Goal: Task Accomplishment & Management: Use online tool/utility

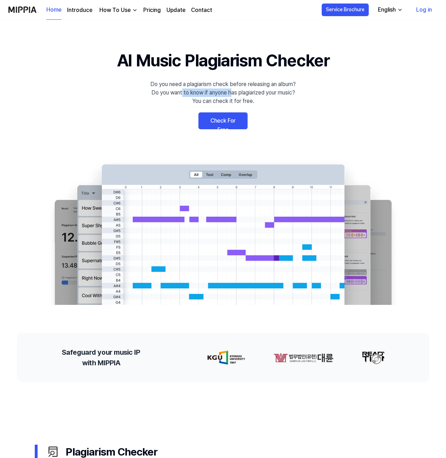
drag, startPoint x: 182, startPoint y: 94, endPoint x: 239, endPoint y: 94, distance: 57.2
click at [233, 94] on div "Do you need a plagiarism check before releasing an album? Do you want to know i…" at bounding box center [222, 92] width 145 height 25
click at [239, 94] on div "Do you need a plagiarism check before releasing an album? Do you want to know i…" at bounding box center [222, 92] width 145 height 25
drag, startPoint x: 255, startPoint y: 94, endPoint x: 307, endPoint y: 93, distance: 51.6
click at [277, 94] on div "Do you need a plagiarism check before releasing an album? Do you want to know i…" at bounding box center [222, 92] width 145 height 25
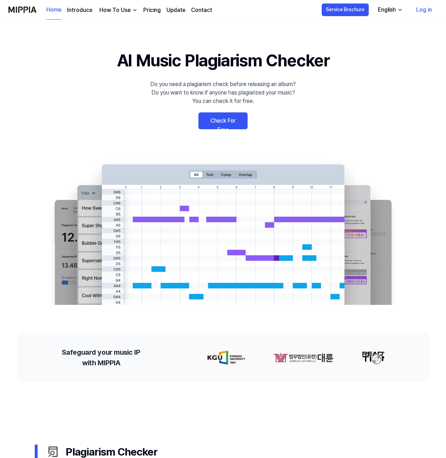
click at [307, 93] on 배너 "AI Music Plagiarism Checker Do you need a plagiarism check before releasing an …" at bounding box center [223, 176] width 446 height 257
click at [227, 121] on link "Check For Free" at bounding box center [222, 120] width 49 height 17
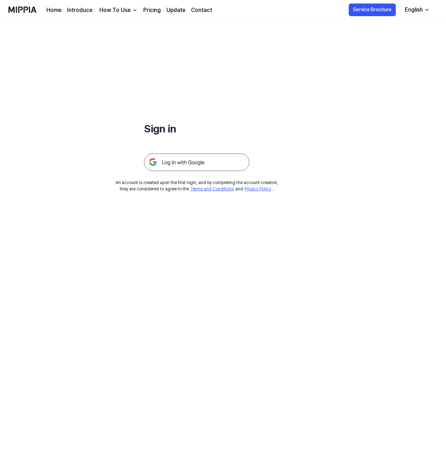
click at [181, 161] on img at bounding box center [196, 162] width 105 height 18
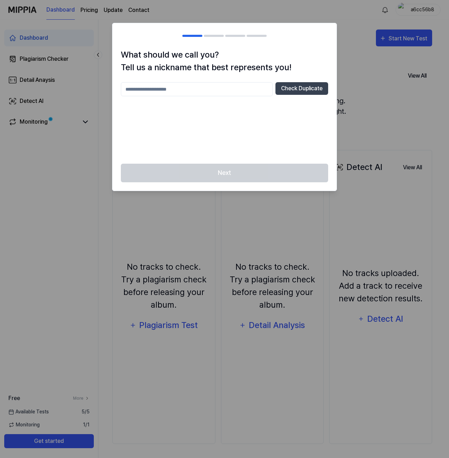
click at [169, 91] on input "text" at bounding box center [197, 89] width 152 height 14
click at [308, 86] on button "Check Duplicate" at bounding box center [301, 88] width 53 height 13
click at [232, 89] on input "text" at bounding box center [197, 89] width 152 height 14
type input "*****"
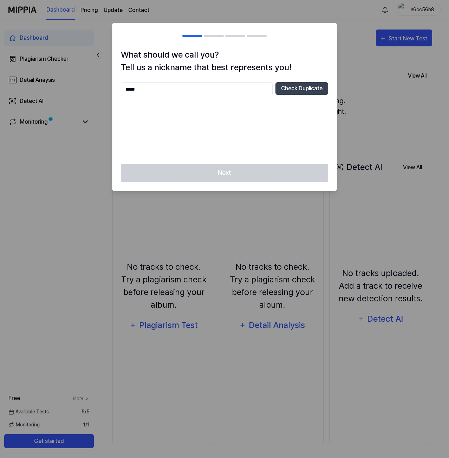
click at [263, 155] on div "***** Check Duplicate" at bounding box center [224, 118] width 207 height 73
click at [246, 174] on div "Next" at bounding box center [224, 177] width 224 height 27
click at [283, 86] on button "Check Duplicate" at bounding box center [301, 88] width 53 height 13
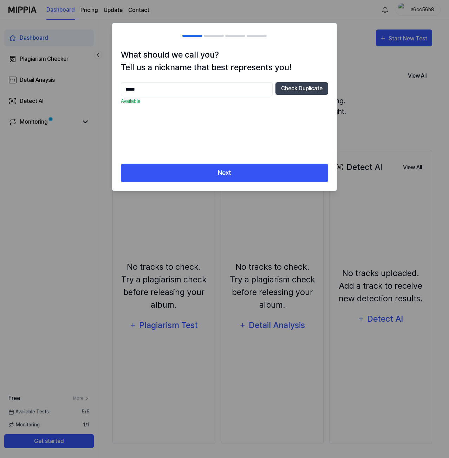
click at [221, 91] on input "*****" at bounding box center [197, 89] width 152 height 14
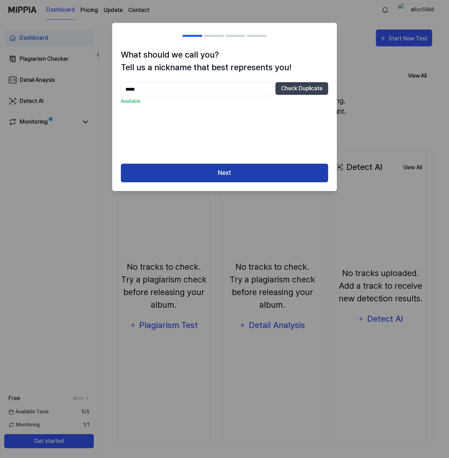
click at [240, 174] on button "Next" at bounding box center [224, 173] width 207 height 19
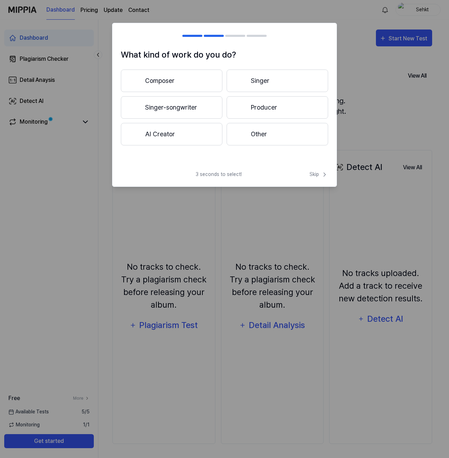
click at [166, 136] on button "AI Creator" at bounding box center [171, 134] width 101 height 22
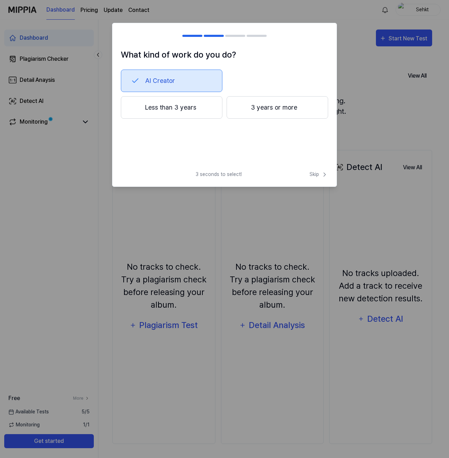
click at [175, 112] on button "Less than 3 years" at bounding box center [171, 107] width 101 height 22
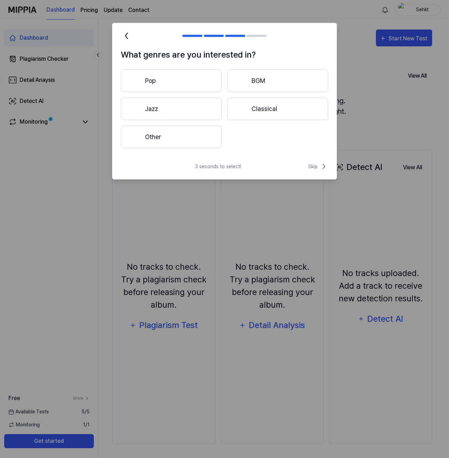
click at [193, 137] on button "Other" at bounding box center [171, 137] width 101 height 22
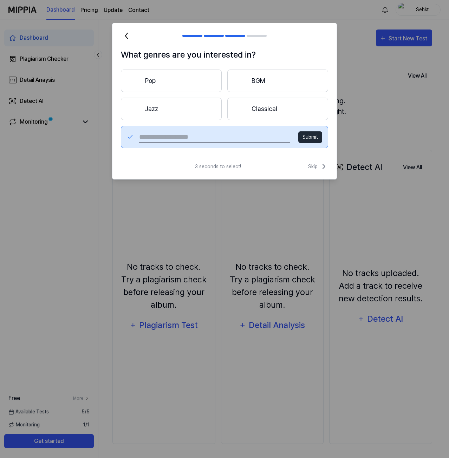
click at [201, 138] on input "text" at bounding box center [214, 136] width 151 height 11
click at [220, 137] on input "**********" at bounding box center [214, 136] width 151 height 11
type input "**********"
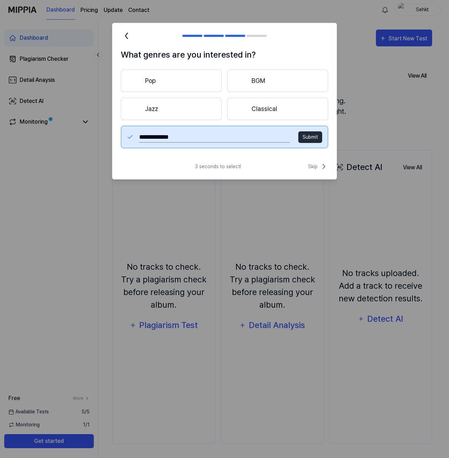
click at [307, 136] on button "Submit" at bounding box center [310, 137] width 24 height 12
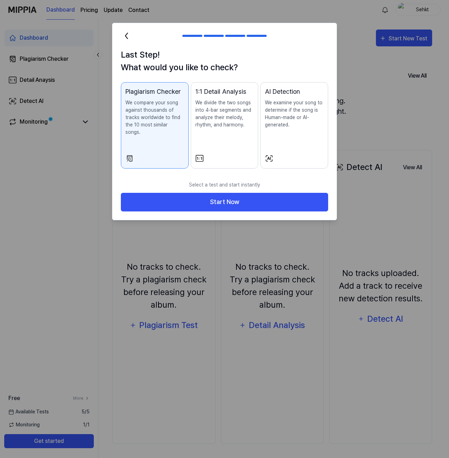
click at [155, 93] on div "Plagiarism Checker" at bounding box center [154, 91] width 59 height 9
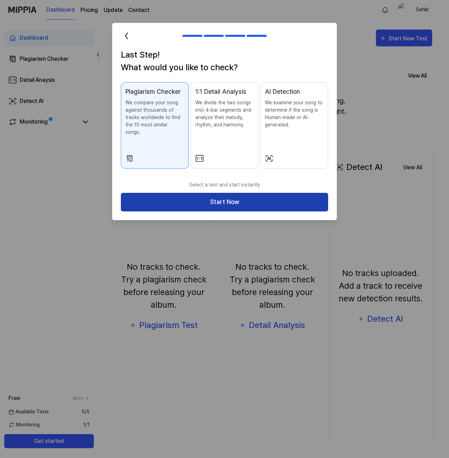
click at [227, 193] on button "Start Now" at bounding box center [224, 202] width 207 height 19
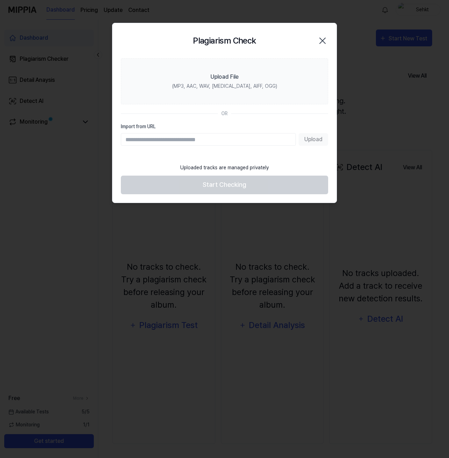
click at [154, 139] on input "Import from URL" at bounding box center [208, 139] width 175 height 13
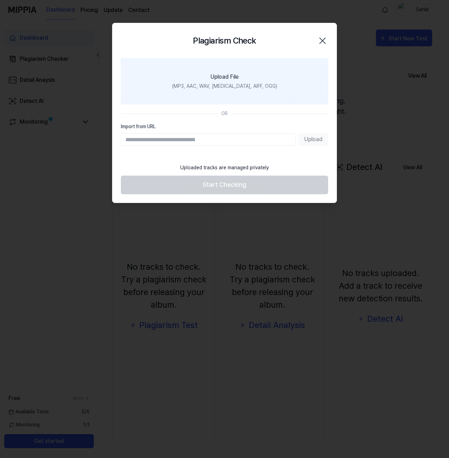
click at [214, 80] on div "Upload File" at bounding box center [224, 77] width 28 height 8
click at [0, 0] on input "Upload File (MP3, AAC, WAV, [MEDICAL_DATA], AIFF, OGG)" at bounding box center [0, 0] width 0 height 0
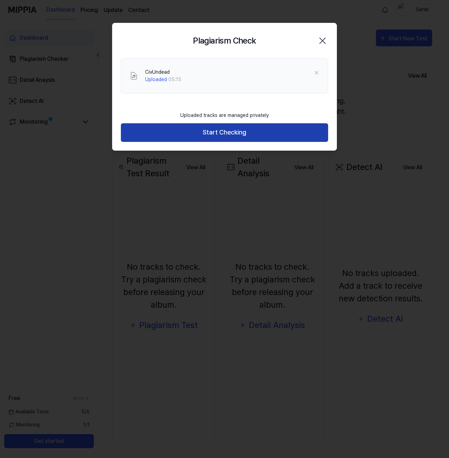
click at [230, 133] on button "Start Checking" at bounding box center [224, 132] width 207 height 19
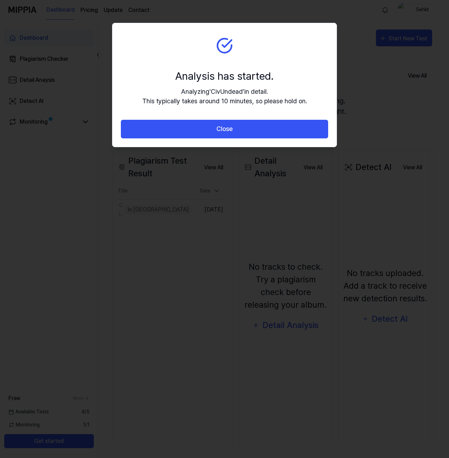
click at [230, 133] on button "Close" at bounding box center [224, 129] width 207 height 19
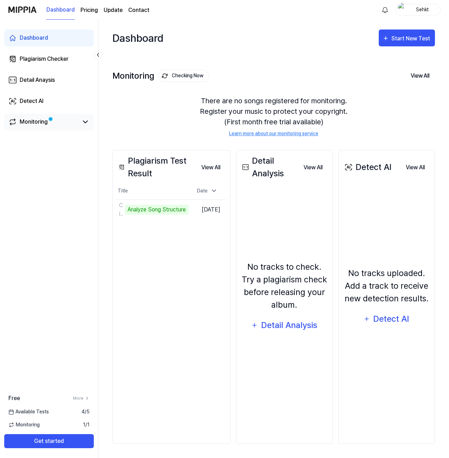
click at [52, 126] on link "Monitoring" at bounding box center [43, 122] width 70 height 8
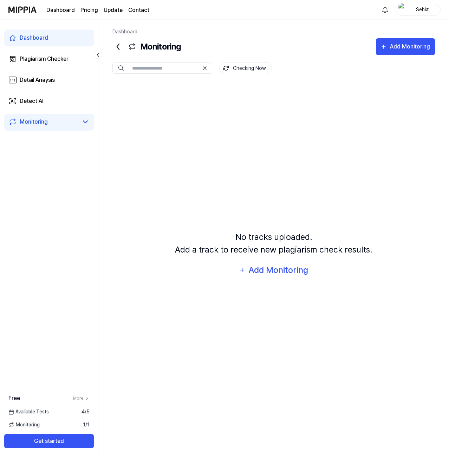
click at [88, 123] on icon at bounding box center [85, 122] width 8 height 8
click at [42, 61] on div "Plagiarism Checker" at bounding box center [44, 59] width 49 height 8
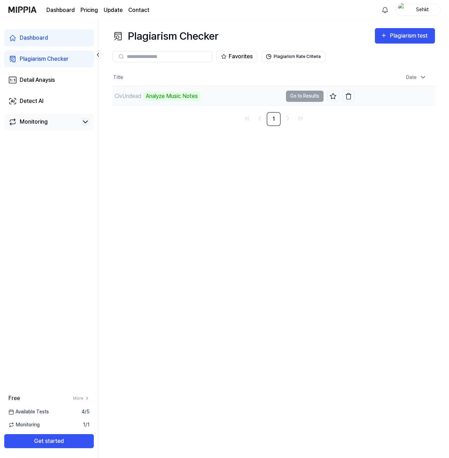
click at [299, 95] on td "CivUndead Analyze Music Notes Go to Results" at bounding box center [233, 96] width 242 height 20
click at [172, 135] on div "Plagiarism Checker Plagiarism test Plagiarism Checker Detail Analysis Detect AI…" at bounding box center [273, 239] width 350 height 438
click at [175, 96] on div "Analyze Music Notes" at bounding box center [172, 96] width 58 height 10
click at [50, 80] on div "Detail Anaysis" at bounding box center [37, 80] width 35 height 8
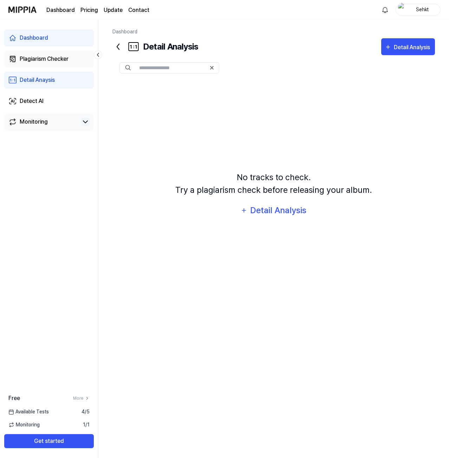
click at [47, 59] on div "Plagiarism Checker" at bounding box center [44, 59] width 49 height 8
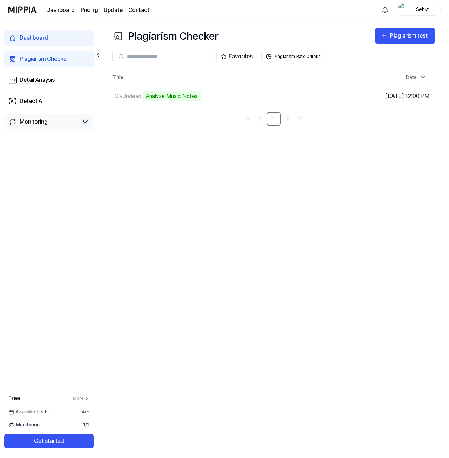
click at [39, 124] on div "Monitoring" at bounding box center [34, 122] width 28 height 8
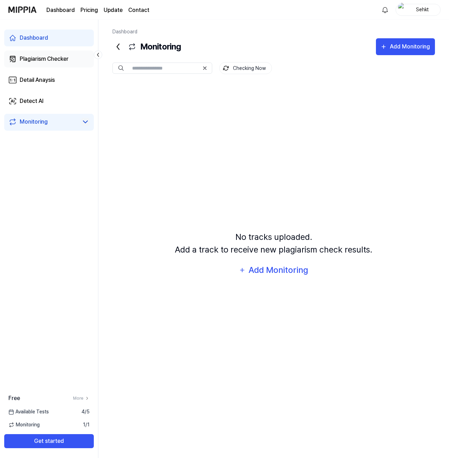
click at [39, 62] on div "Plagiarism Checker" at bounding box center [44, 59] width 49 height 8
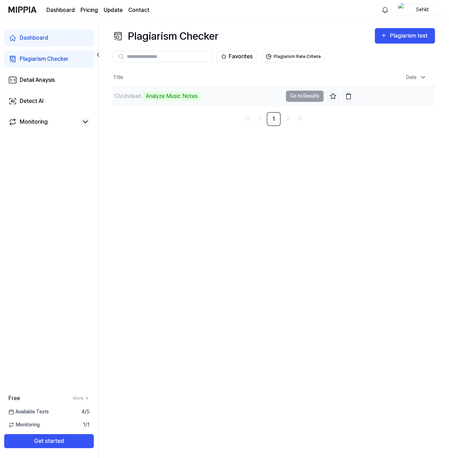
click at [161, 101] on div "CivUndead Analyze Music Notes" at bounding box center [197, 96] width 170 height 20
click at [121, 96] on div "CivUndead" at bounding box center [127, 96] width 27 height 8
click at [171, 135] on div "Plagiarism Checker Plagiarism test Plagiarism Checker Detail Analysis Detect AI…" at bounding box center [273, 239] width 350 height 438
click at [197, 142] on div "Plagiarism Checker Plagiarism test Plagiarism Checker Detail Analysis Detect AI…" at bounding box center [273, 239] width 350 height 438
click at [159, 158] on div "Plagiarism Checker Plagiarism test Plagiarism Checker Detail Analysis Detect AI…" at bounding box center [273, 239] width 350 height 438
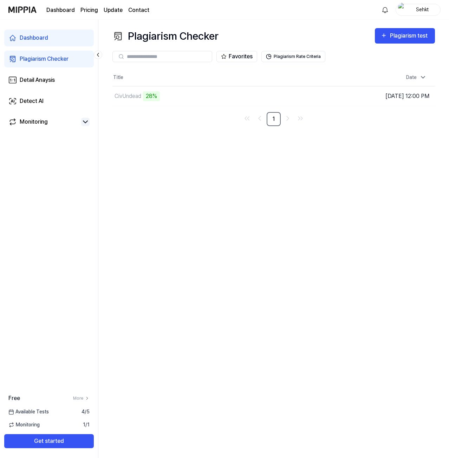
click at [181, 131] on div "Plagiarism Checker Plagiarism test Plagiarism Checker Detail Analysis Detect AI…" at bounding box center [273, 239] width 350 height 438
click at [207, 154] on div "Plagiarism Checker Plagiarism test Plagiarism Checker Detail Analysis Detect AI…" at bounding box center [273, 239] width 350 height 438
click at [166, 96] on div "CivUndead" at bounding box center [197, 96] width 170 height 20
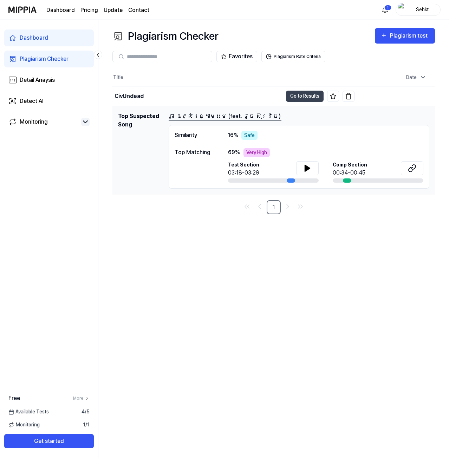
click at [197, 119] on link "ឱក្លិនផ្កាម្អម (feat. ទូច ស៊ុននិច)" at bounding box center [224, 116] width 113 height 9
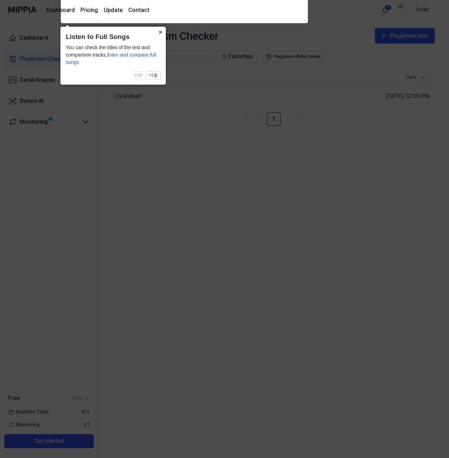
click at [160, 34] on button "×" at bounding box center [159, 32] width 11 height 10
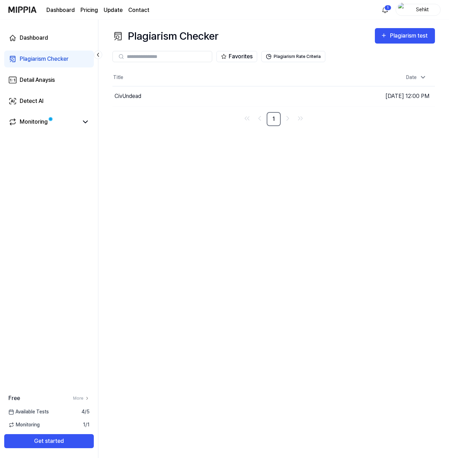
click at [245, 155] on div "Plagiarism Checker Plagiarism test Plagiarism Checker Detail Analysis Detect AI…" at bounding box center [273, 239] width 350 height 438
click at [152, 98] on div "CivUndead" at bounding box center [197, 96] width 170 height 20
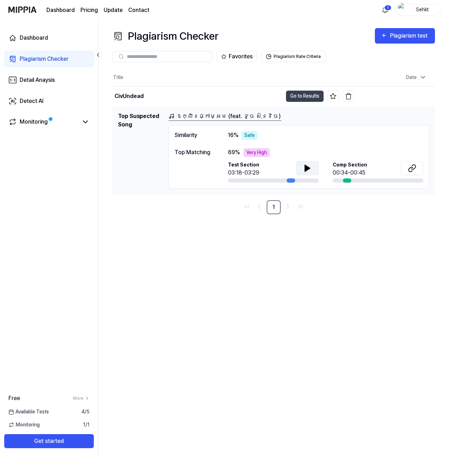
click at [297, 169] on button at bounding box center [307, 168] width 22 height 14
click at [335, 224] on div "Plagiarism Checker Plagiarism test Plagiarism Checker Detail Analysis Detect AI…" at bounding box center [273, 239] width 350 height 438
click at [83, 123] on icon at bounding box center [85, 122] width 8 height 8
click at [84, 121] on icon at bounding box center [85, 122] width 8 height 8
click at [412, 172] on icon at bounding box center [411, 168] width 8 height 8
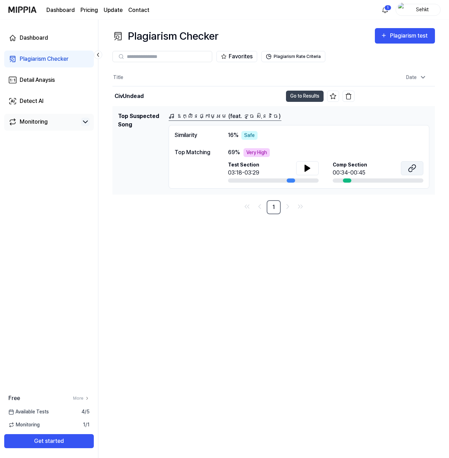
click at [411, 170] on icon at bounding box center [411, 168] width 8 height 8
click at [412, 167] on icon at bounding box center [411, 168] width 8 height 8
click at [244, 243] on div "Plagiarism Checker Plagiarism test Plagiarism Checker Detail Analysis Detect AI…" at bounding box center [273, 239] width 350 height 438
click at [310, 170] on icon at bounding box center [307, 168] width 8 height 8
click at [321, 277] on div "Plagiarism Checker Plagiarism test Plagiarism Checker Detail Analysis Detect AI…" at bounding box center [273, 239] width 350 height 438
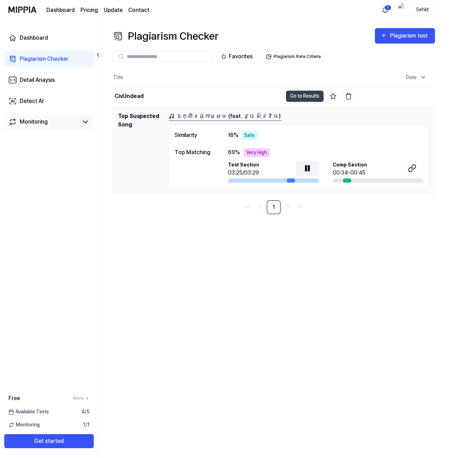
click at [324, 273] on div "Plagiarism Checker Plagiarism test Plagiarism Checker Detail Analysis Detect AI…" at bounding box center [273, 239] width 350 height 438
click at [289, 207] on icon "Go to next page" at bounding box center [287, 206] width 8 height 8
click at [273, 228] on div "Plagiarism Checker Plagiarism test Plagiarism Checker Detail Analysis Detect AI…" at bounding box center [273, 239] width 350 height 438
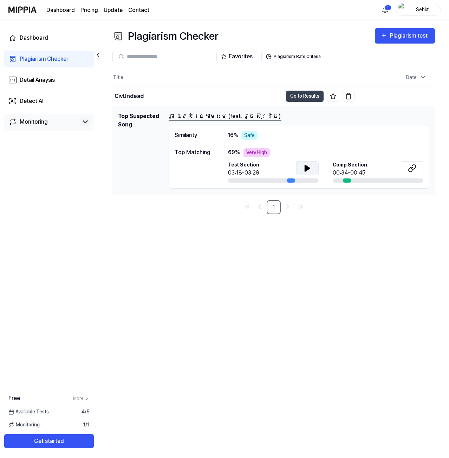
click at [218, 239] on div "Plagiarism Checker Plagiarism test Plagiarism Checker Detail Analysis Detect AI…" at bounding box center [273, 239] width 350 height 438
